Goal: Information Seeking & Learning: Learn about a topic

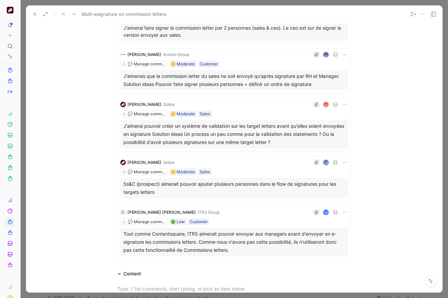
scroll to position [207, 0]
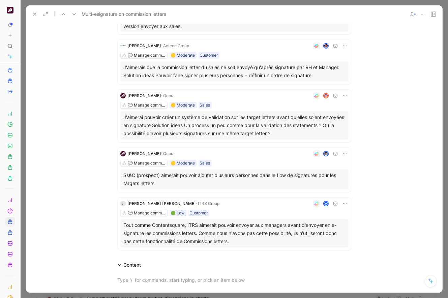
click at [136, 181] on div "Ss&C (prospect) aimerait pouvoir ajouter plusieurs personnes dans le flow de si…" at bounding box center [234, 179] width 221 height 16
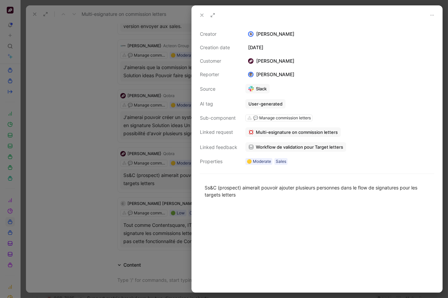
click at [54, 127] on div at bounding box center [224, 149] width 448 height 298
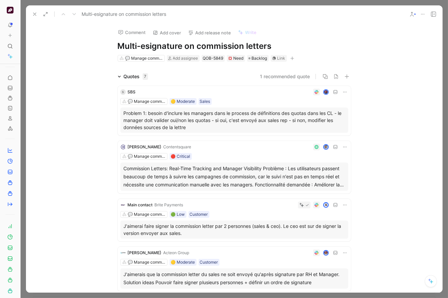
scroll to position [207, 0]
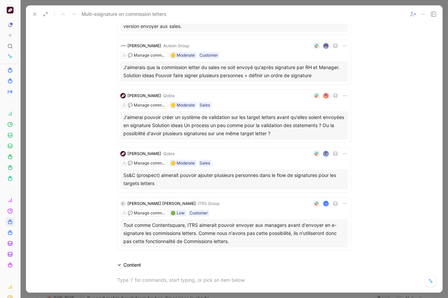
click at [35, 14] on use at bounding box center [34, 14] width 3 height 3
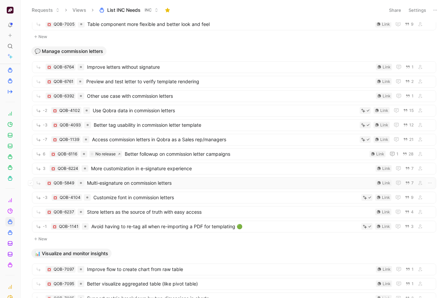
click at [141, 182] on span "Multi-esignature on commission letters" at bounding box center [230, 183] width 286 height 8
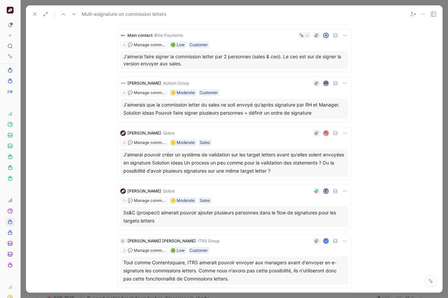
scroll to position [169, 0]
